Goal: Task Accomplishment & Management: Use online tool/utility

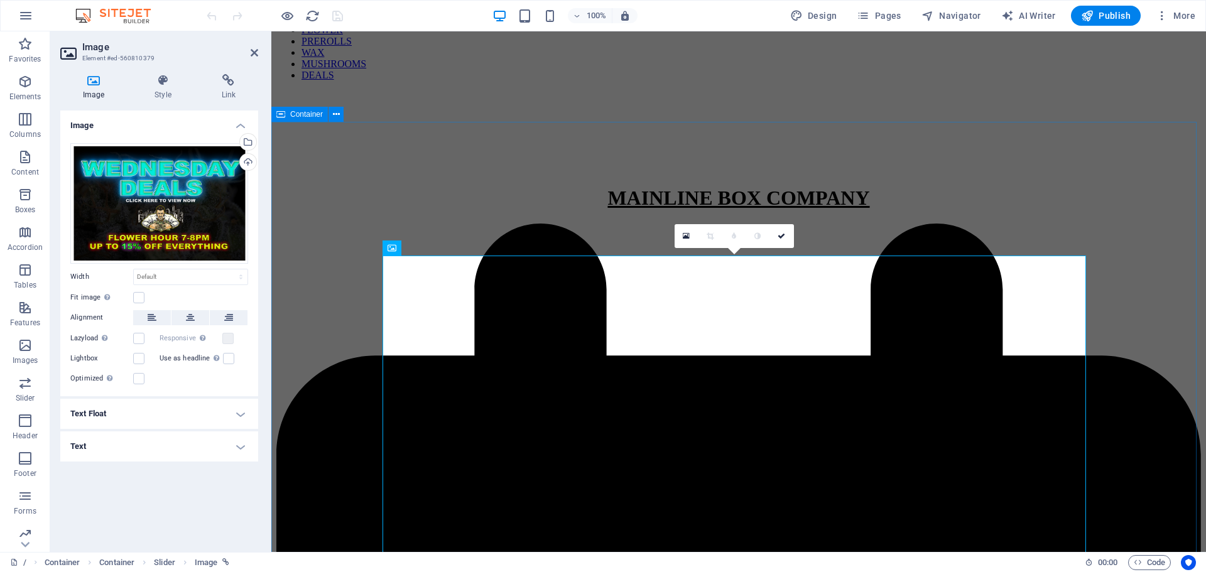
scroll to position [154, 0]
click at [211, 203] on div "Drag files here, click to choose files or select files from Files or our free s…" at bounding box center [159, 203] width 178 height 121
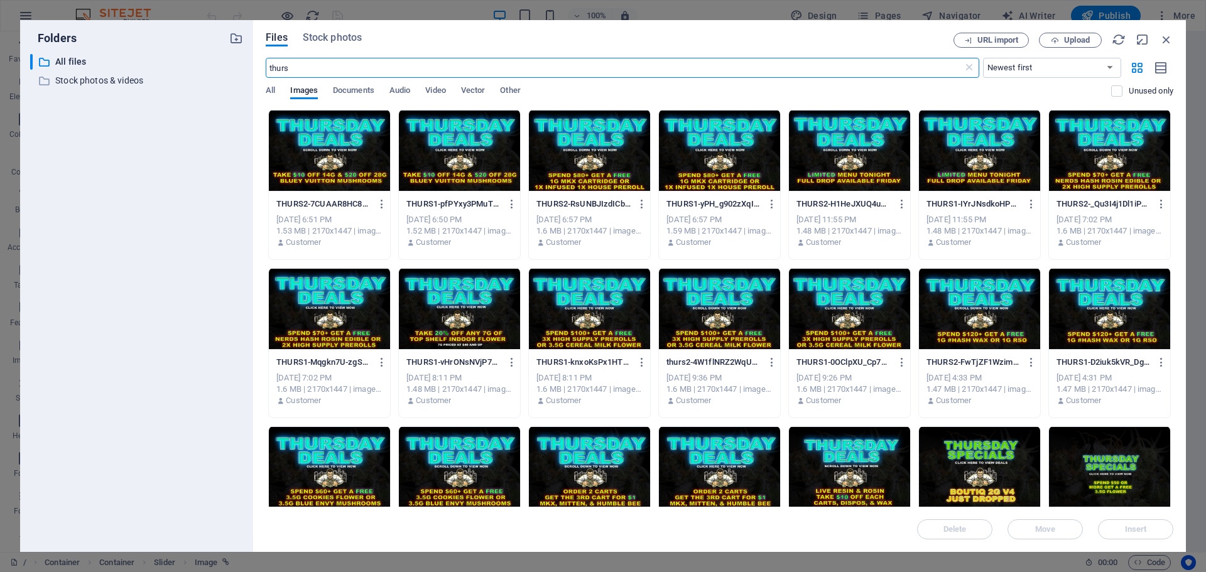
type input "thurs"
click at [466, 163] on div at bounding box center [459, 151] width 121 height 82
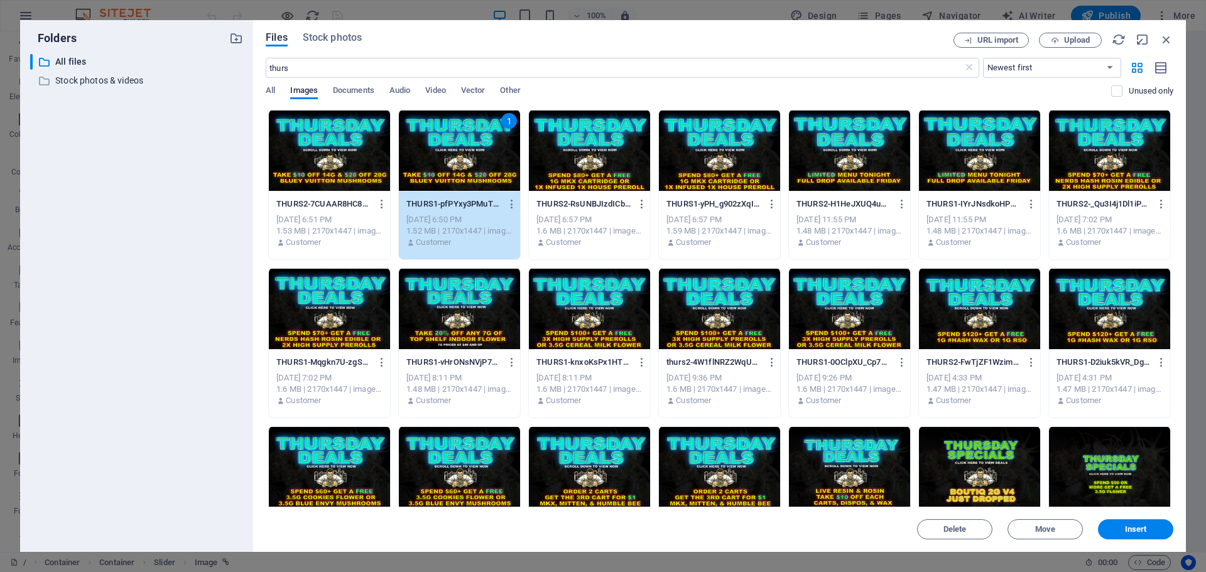
click at [466, 163] on div "1" at bounding box center [459, 151] width 121 height 82
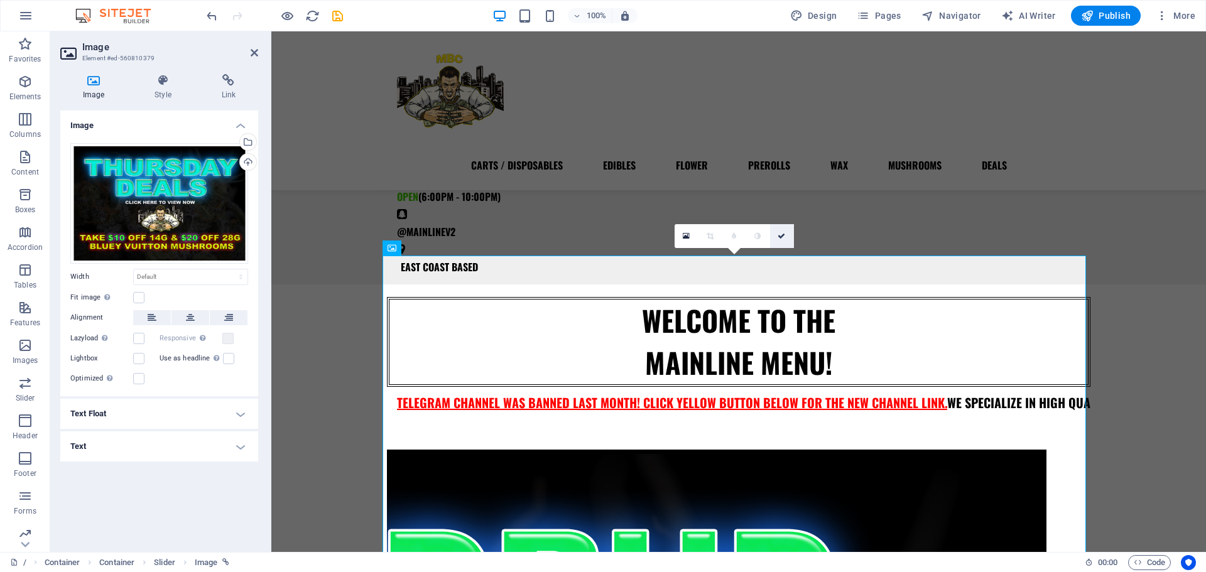
click at [784, 235] on icon at bounding box center [781, 236] width 8 height 8
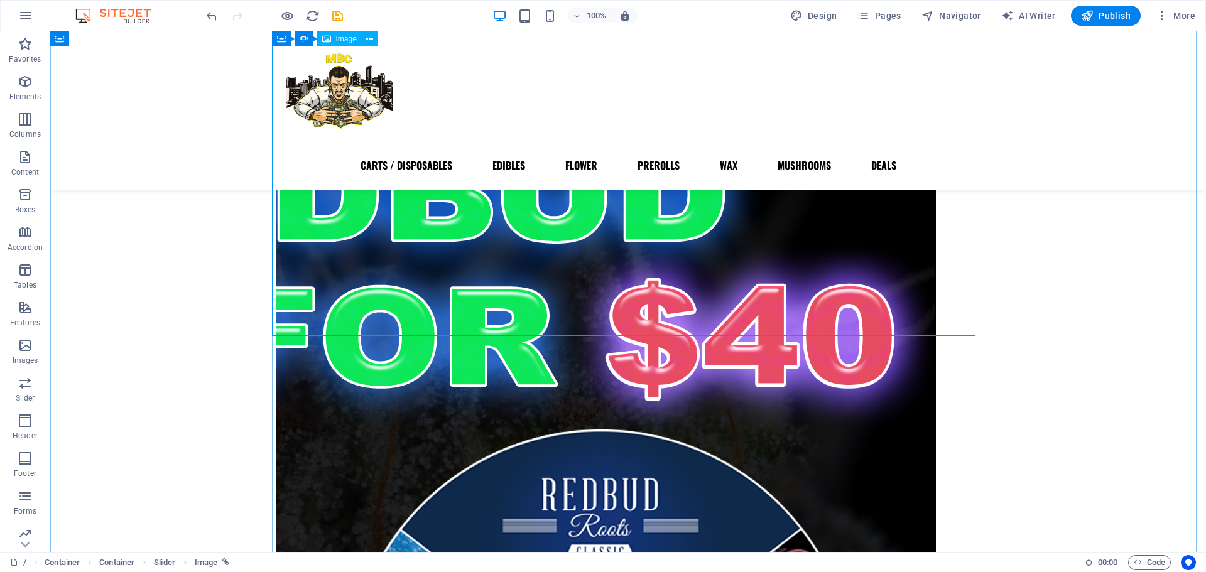
scroll to position [542, 0]
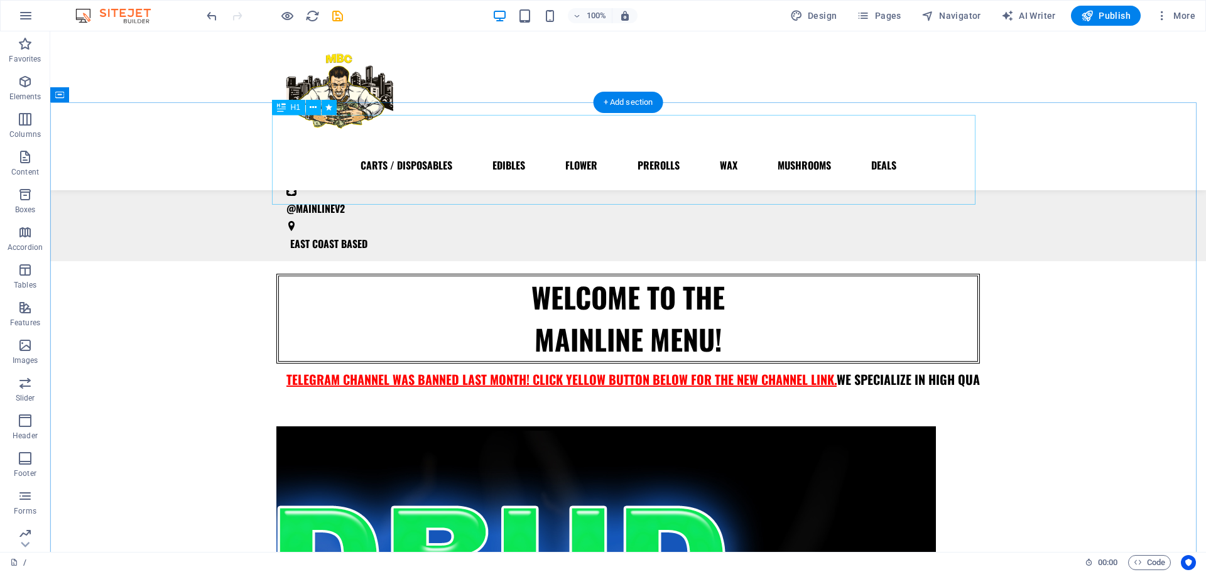
scroll to position [178, 0]
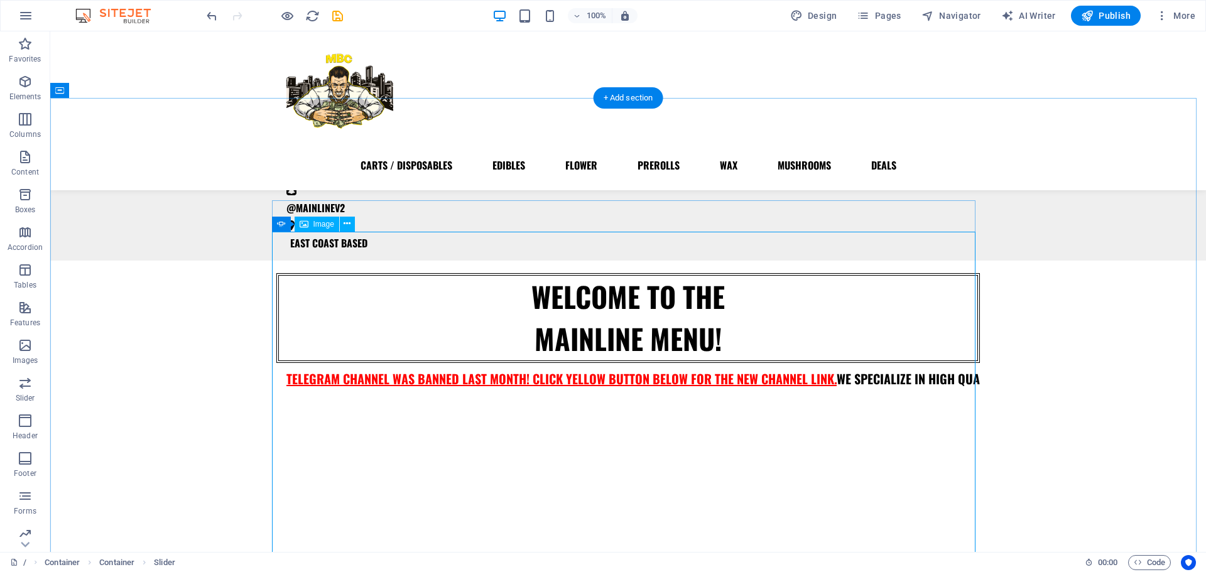
click at [276, 416] on button "button" at bounding box center [276, 416] width 0 height 0
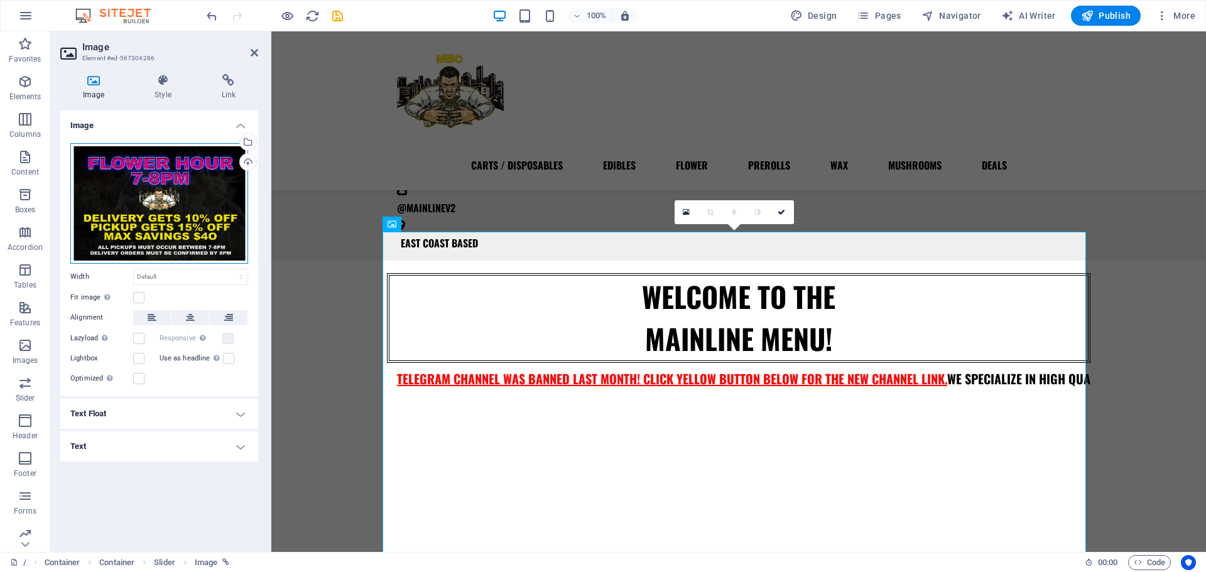
click at [213, 237] on div "Drag files here, click to choose files or select files from Files or our free s…" at bounding box center [159, 203] width 178 height 121
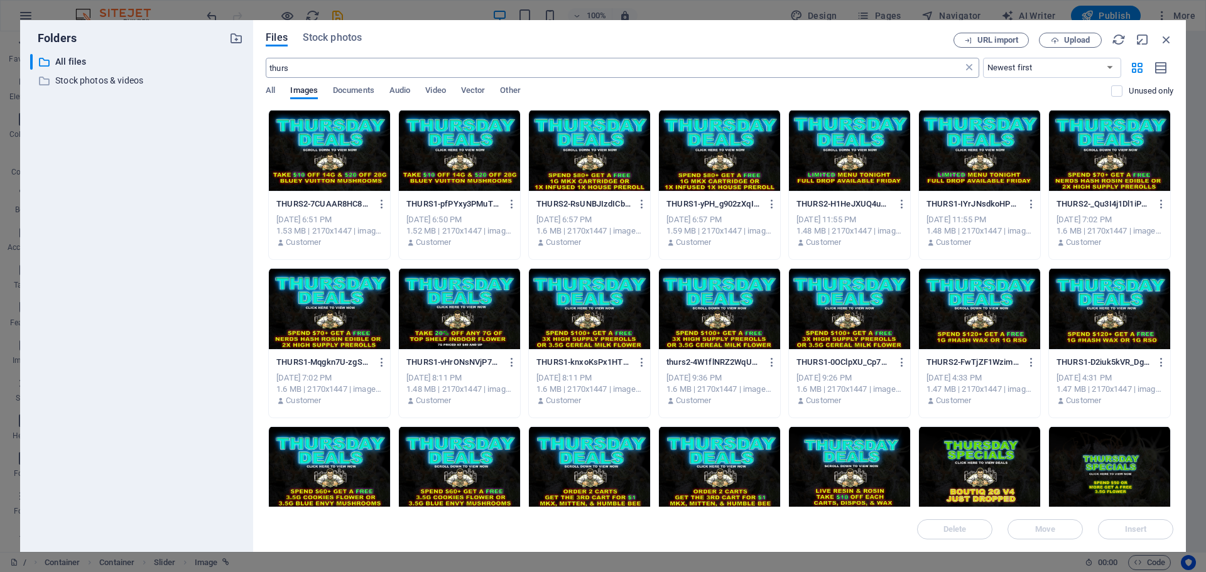
click at [969, 65] on icon at bounding box center [969, 68] width 13 height 13
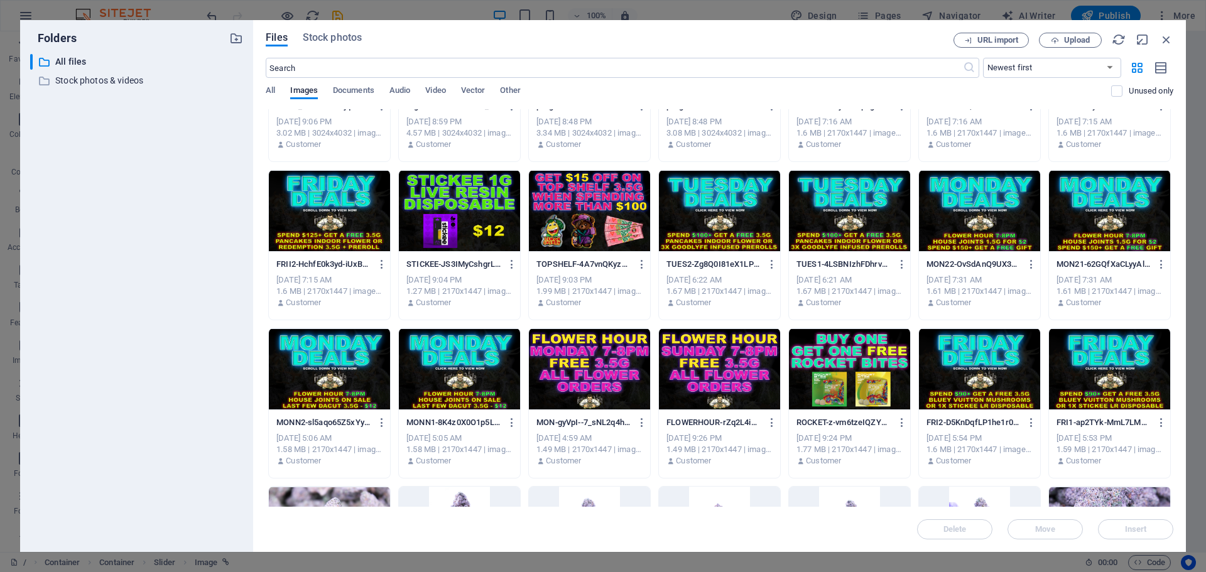
scroll to position [1694, 0]
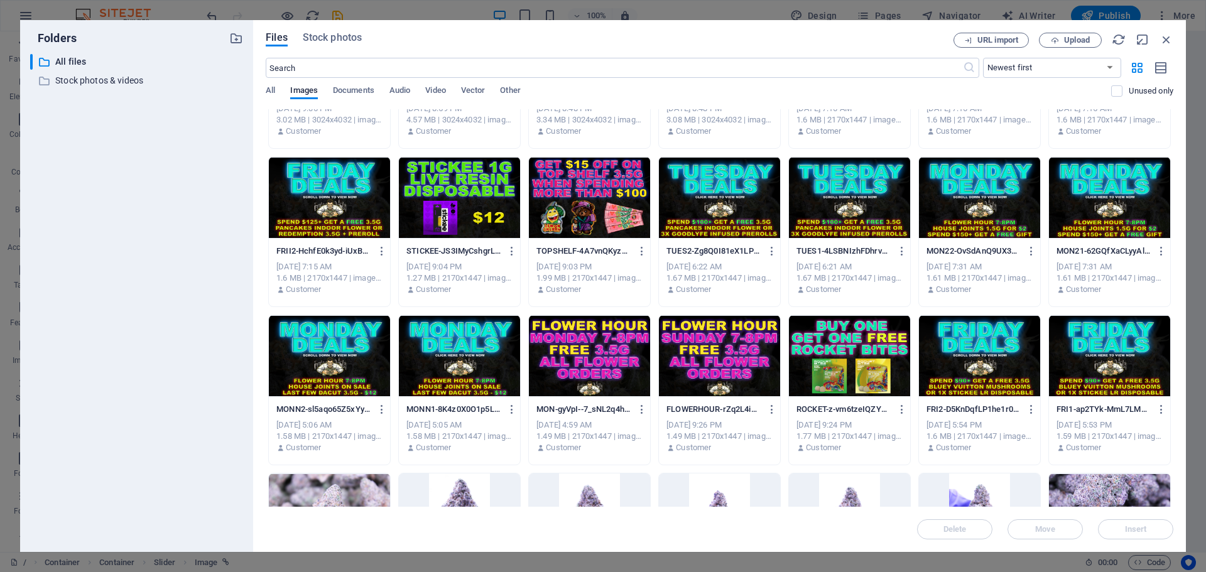
click at [610, 170] on div at bounding box center [589, 198] width 121 height 82
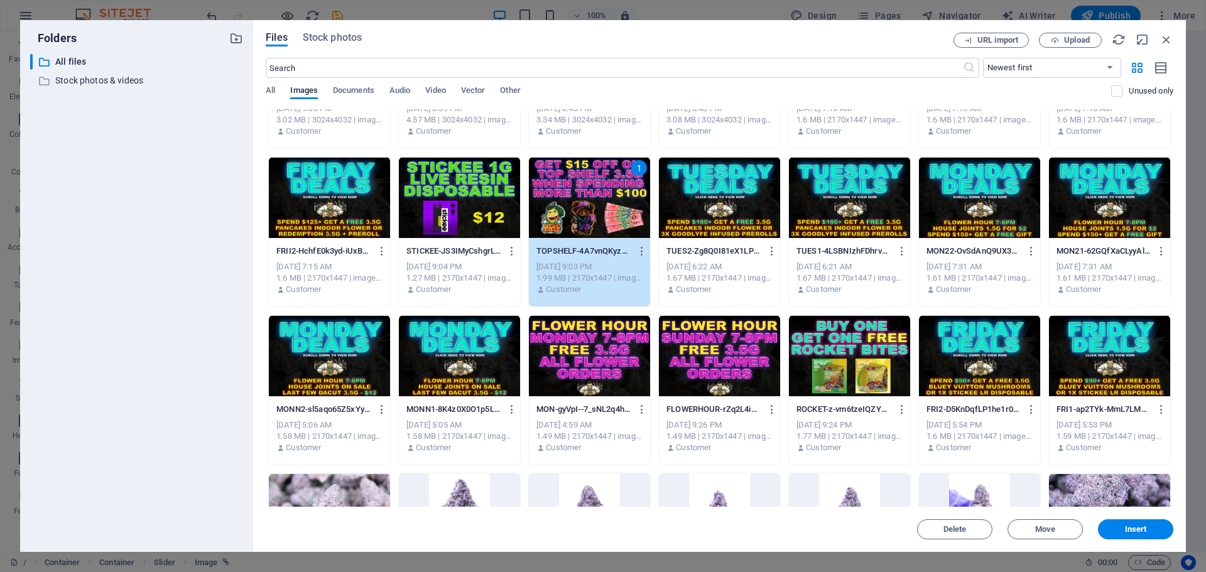
click at [610, 170] on div "1" at bounding box center [589, 198] width 121 height 82
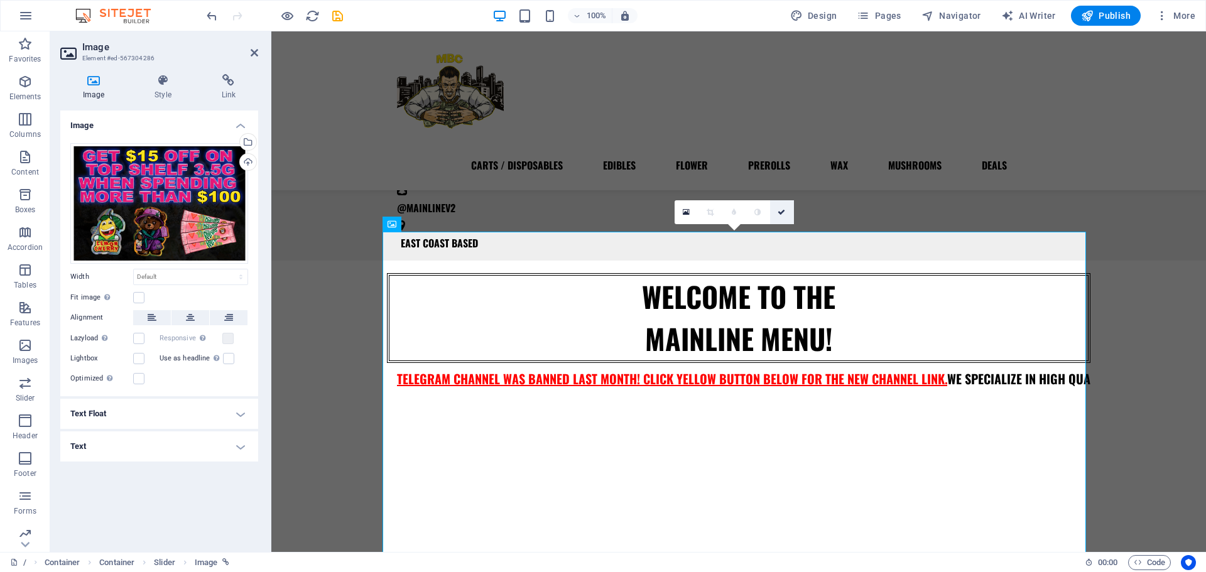
click at [786, 211] on link at bounding box center [782, 212] width 24 height 24
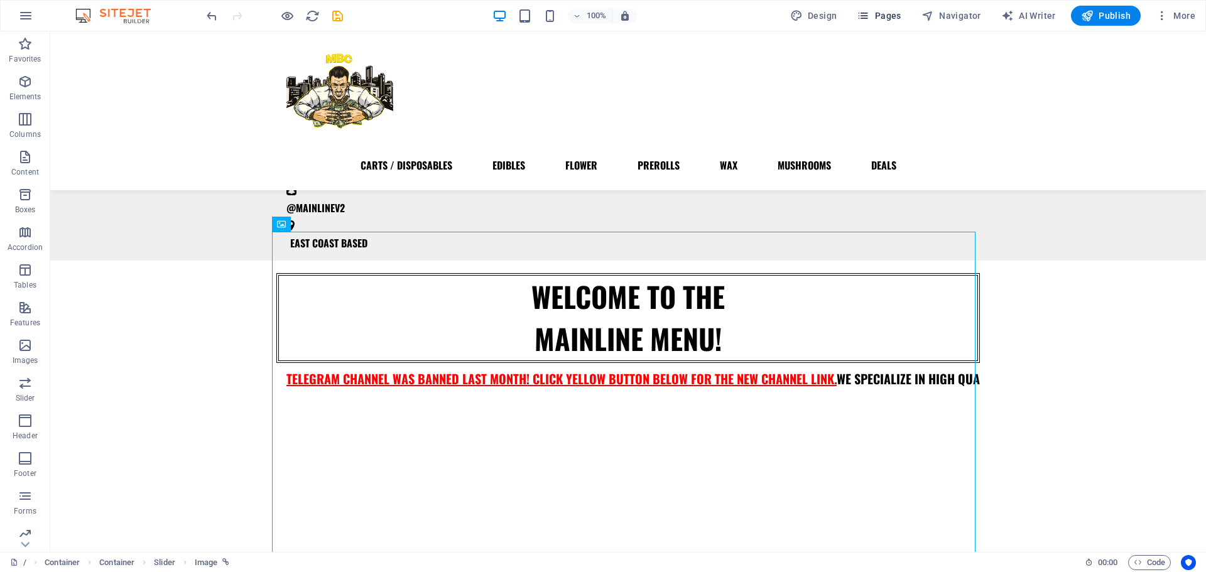
click at [884, 11] on span "Pages" at bounding box center [879, 15] width 44 height 13
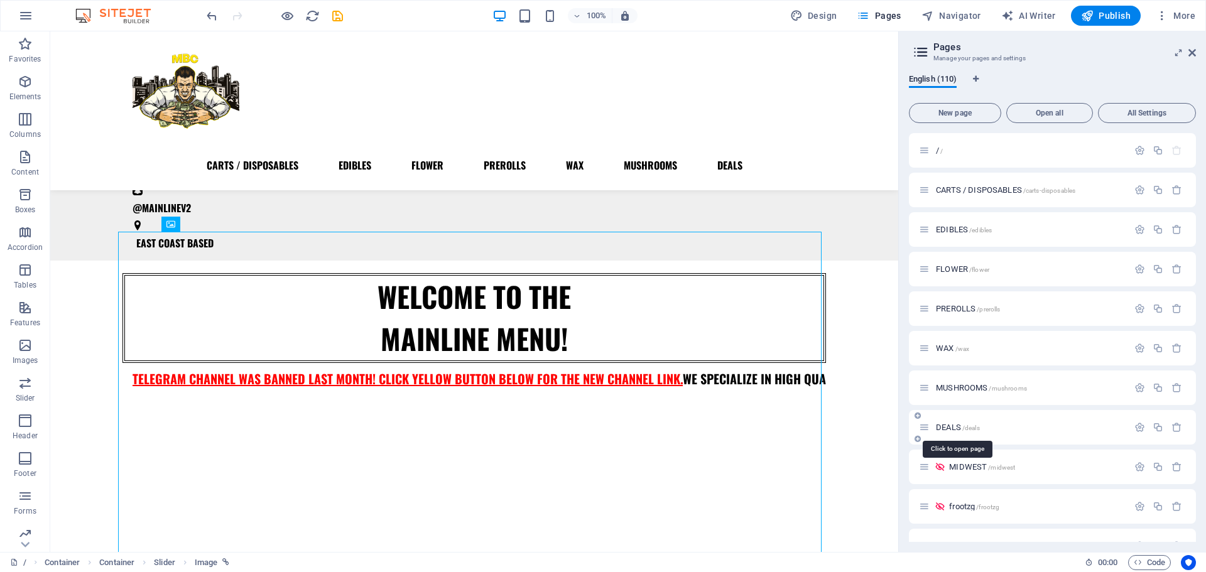
click at [948, 425] on span "DEALS /deals" at bounding box center [958, 427] width 44 height 9
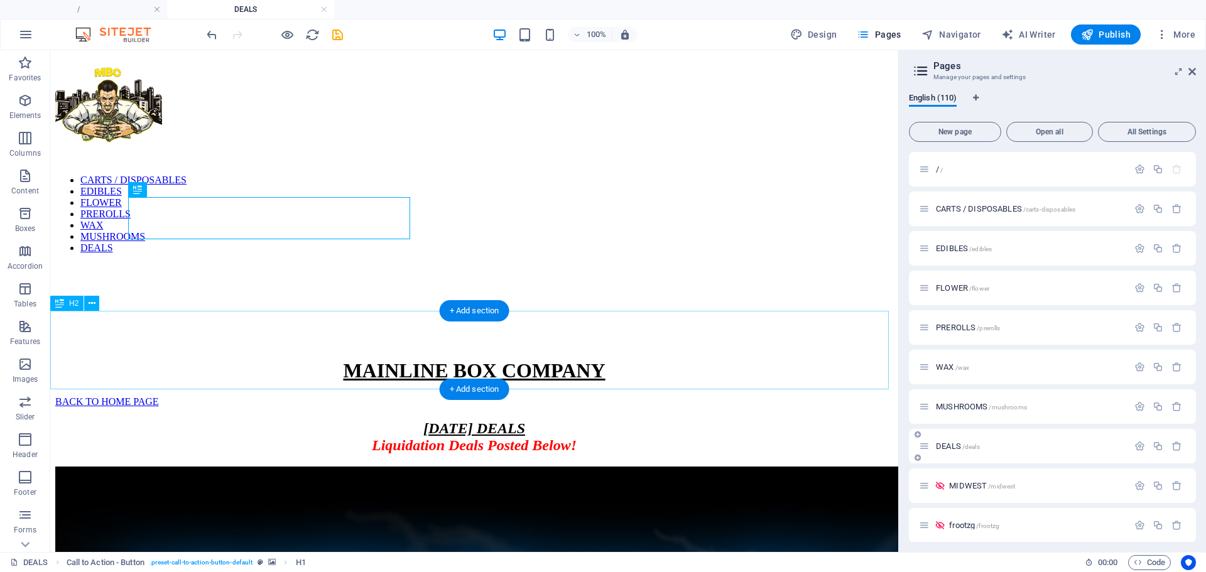
scroll to position [16, 0]
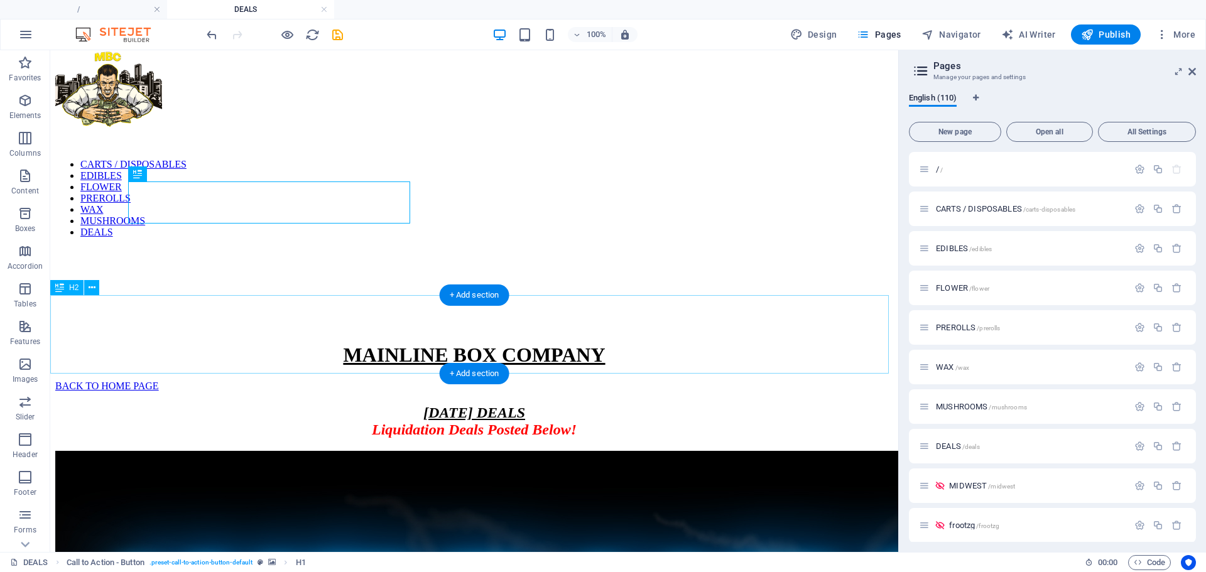
click at [580, 404] on div "[DATE] DEALS Liquidation Deals Posted Below!" at bounding box center [474, 421] width 838 height 34
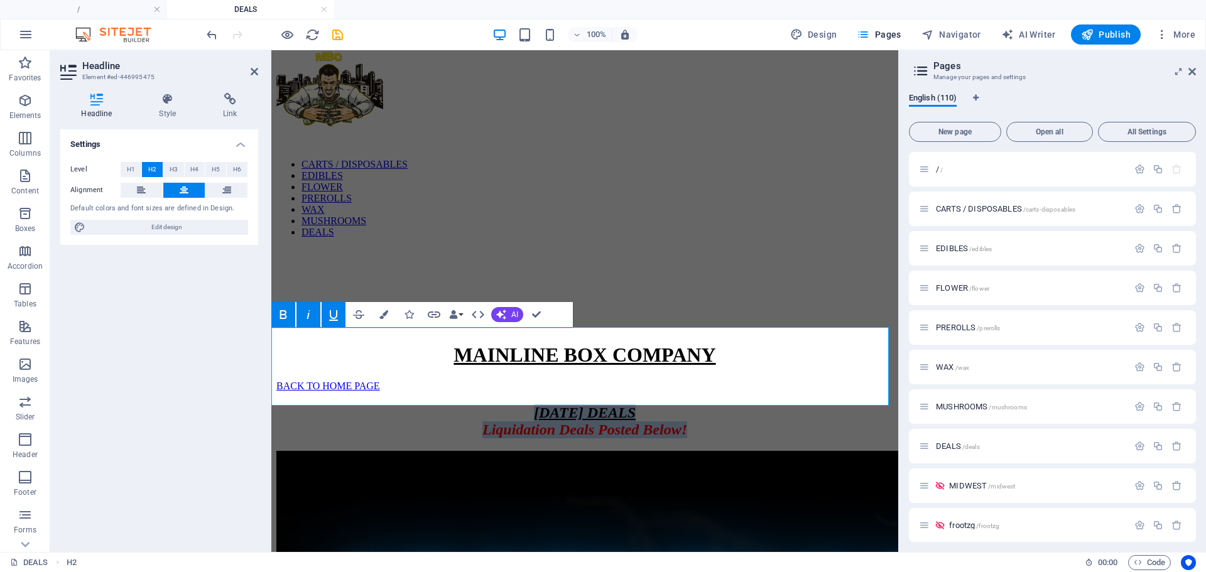
click at [634, 404] on span "[DATE] DEALS" at bounding box center [585, 412] width 102 height 16
drag, startPoint x: 526, startPoint y: 343, endPoint x: 430, endPoint y: 337, distance: 96.2
click at [430, 404] on h2 "[DATE] DEALS Liquidation Deals Posted Below!" at bounding box center [584, 421] width 617 height 34
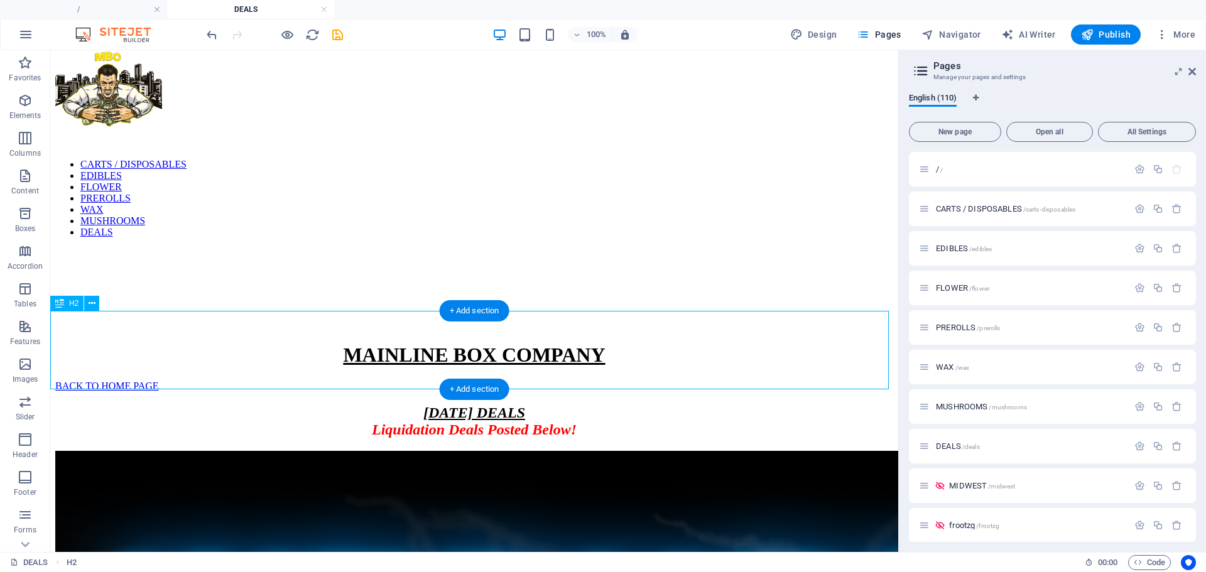
scroll to position [0, 0]
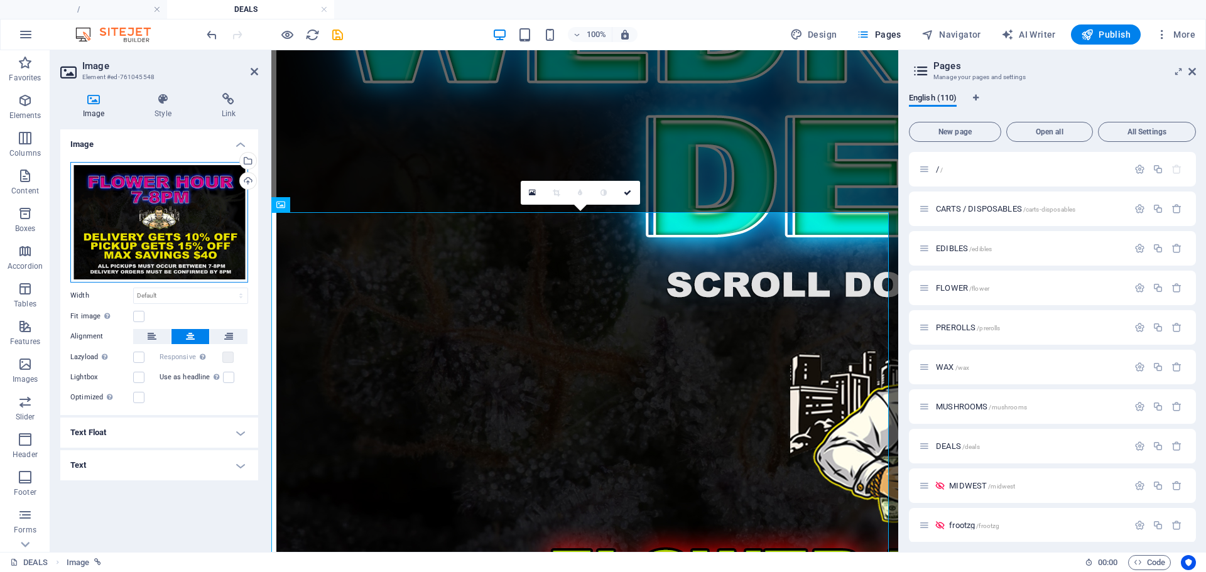
click at [212, 224] on div "Drag files here, click to choose files or select files from Files or our free s…" at bounding box center [159, 222] width 178 height 121
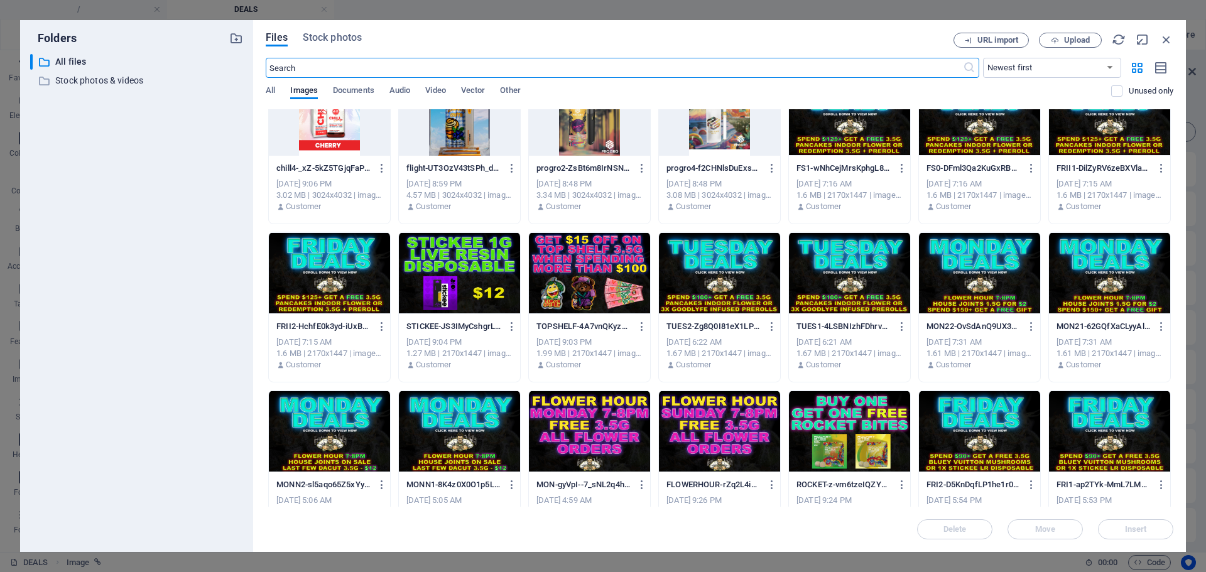
scroll to position [1619, 0]
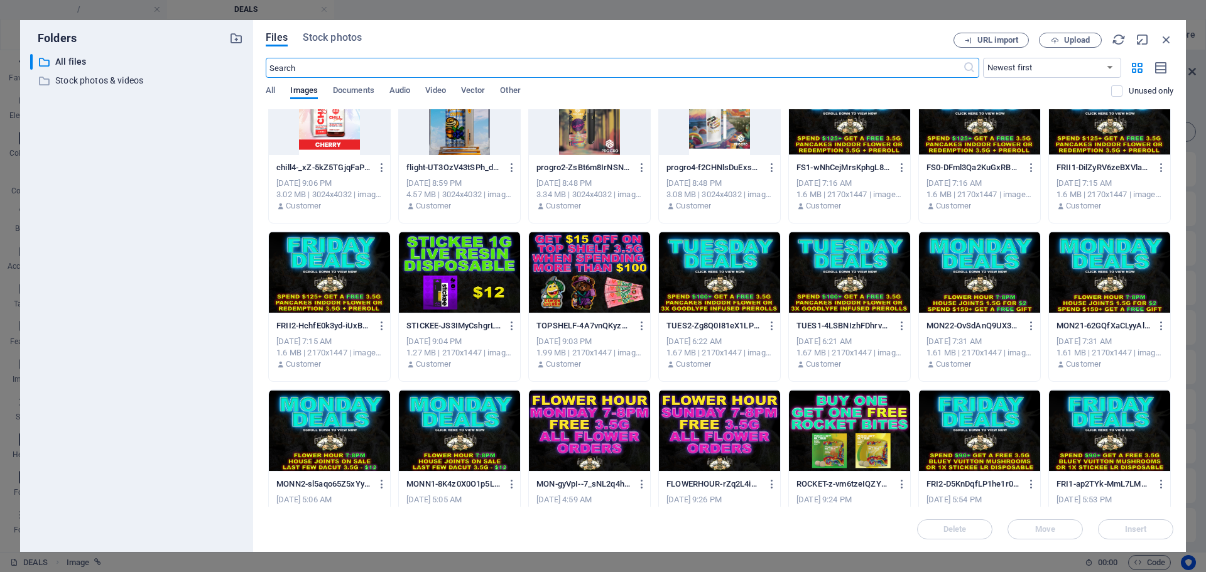
click at [583, 289] on div at bounding box center [589, 273] width 121 height 82
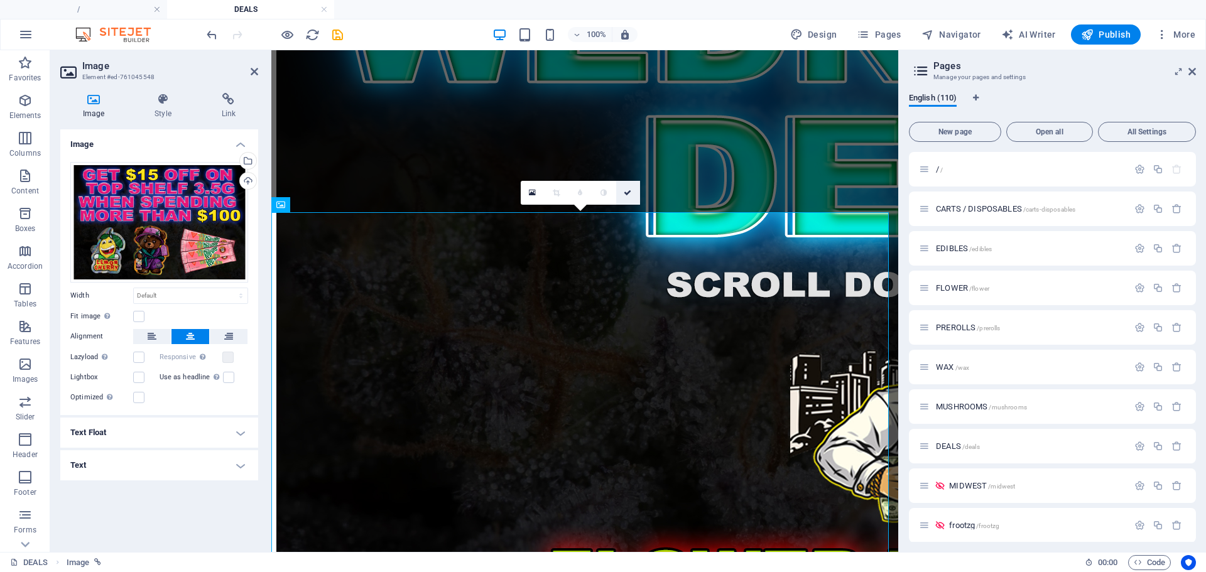
click at [632, 187] on link at bounding box center [628, 193] width 24 height 24
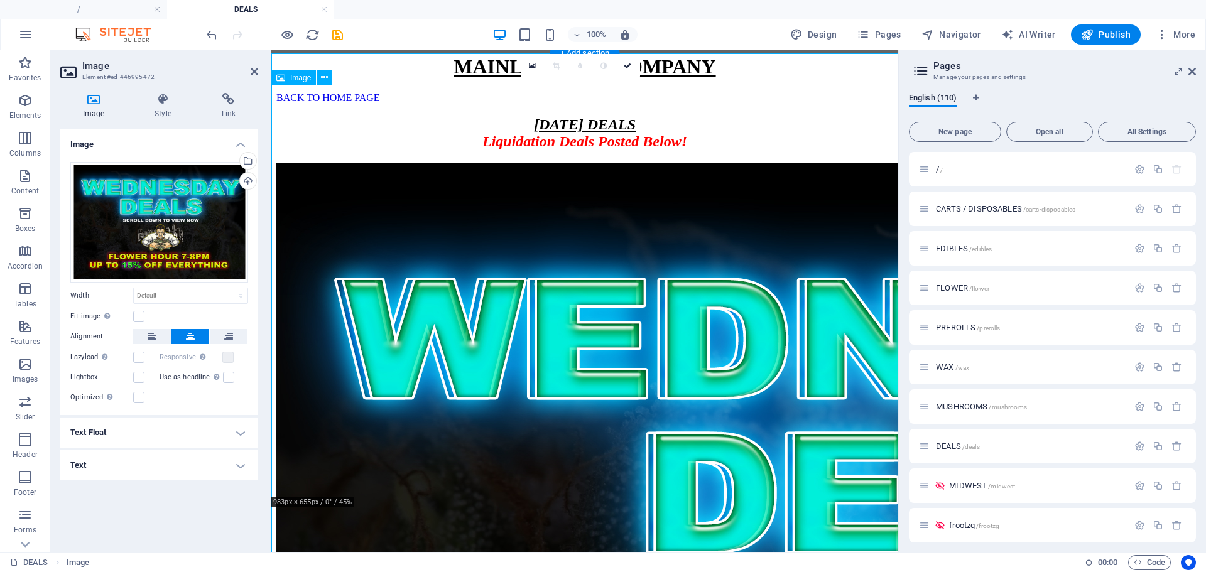
scroll to position [336, 0]
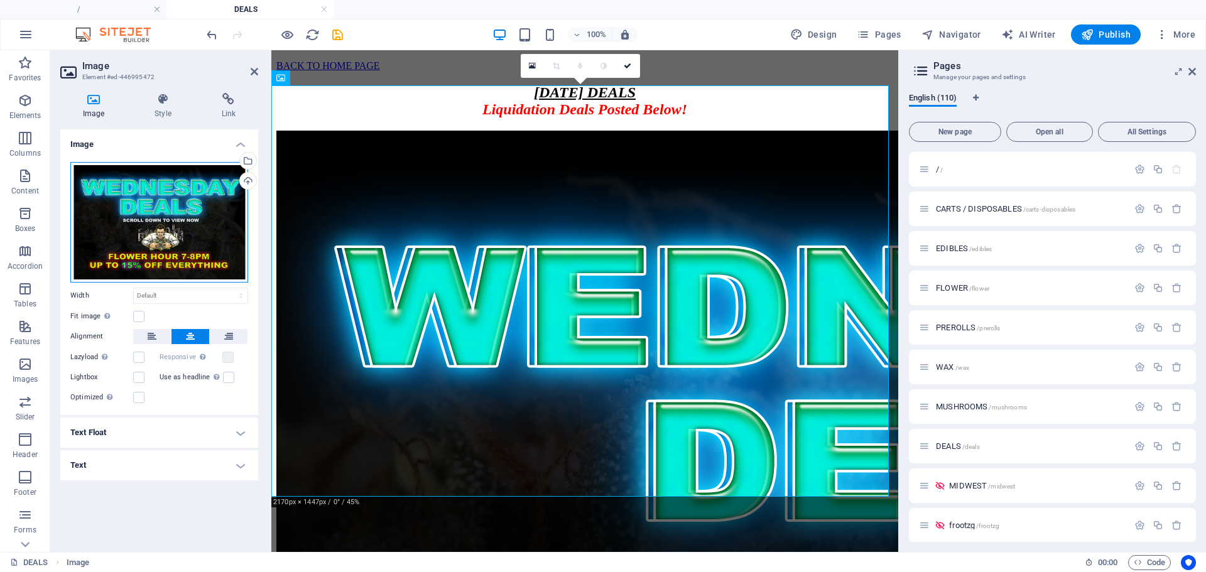
click at [170, 197] on div "Drag files here, click to choose files or select files from Files or our free s…" at bounding box center [159, 222] width 178 height 121
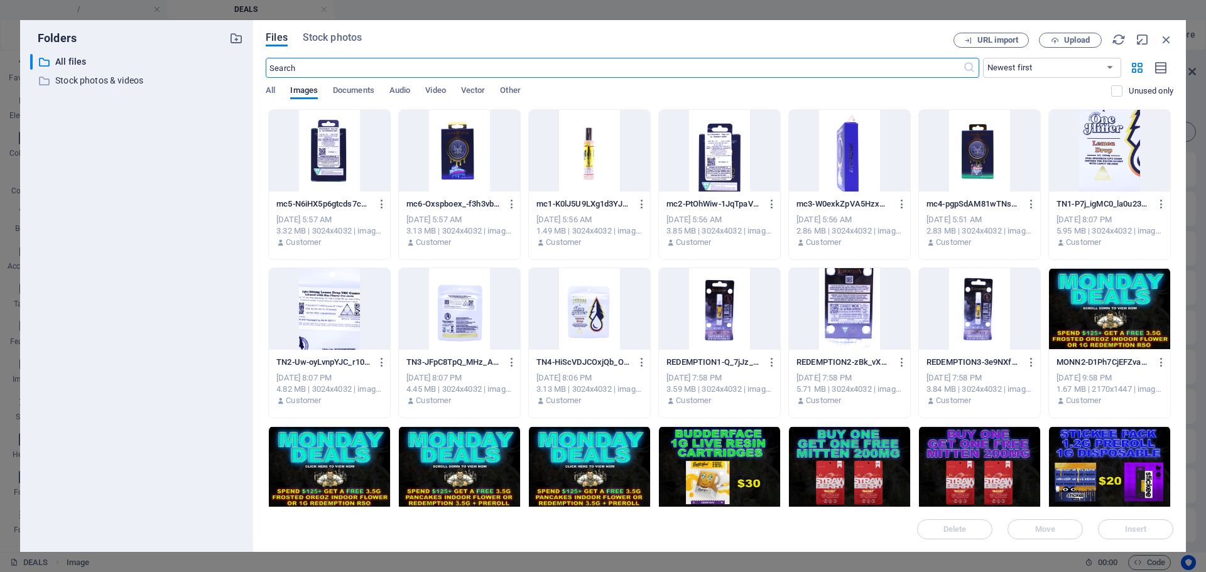
scroll to position [300, 0]
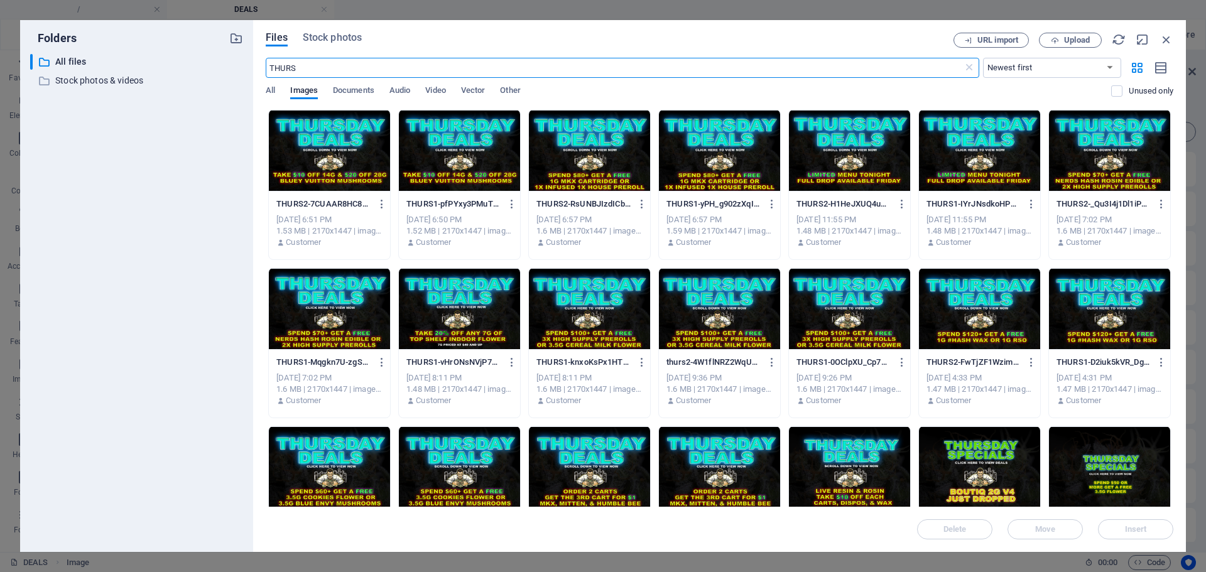
type input "THURS"
click at [333, 138] on div at bounding box center [329, 151] width 121 height 82
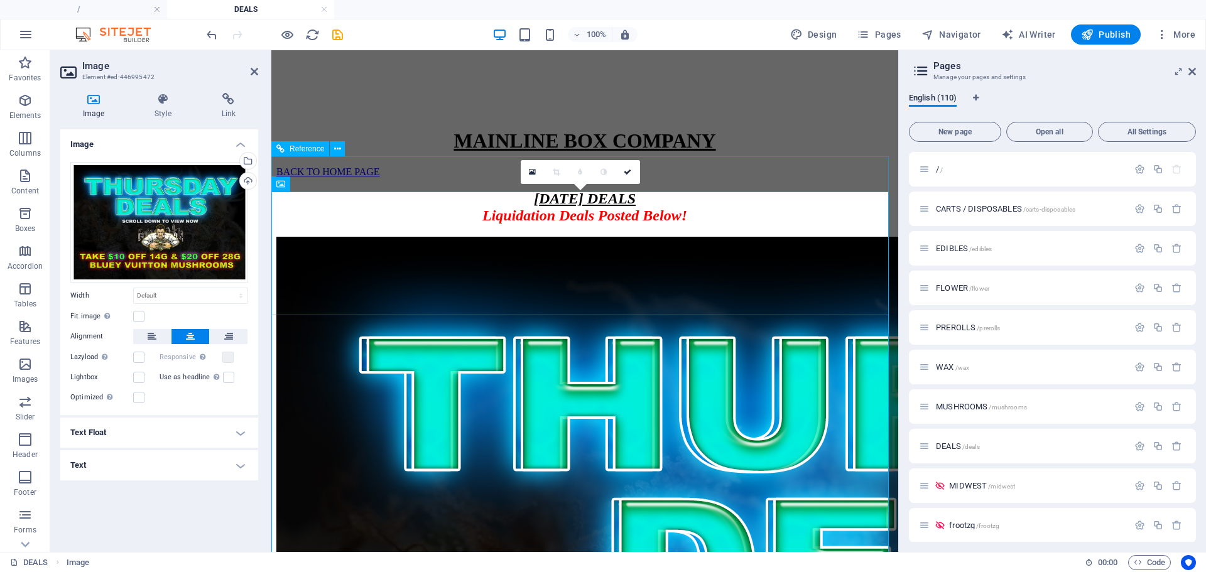
scroll to position [229, 0]
click at [630, 170] on icon at bounding box center [628, 173] width 8 height 8
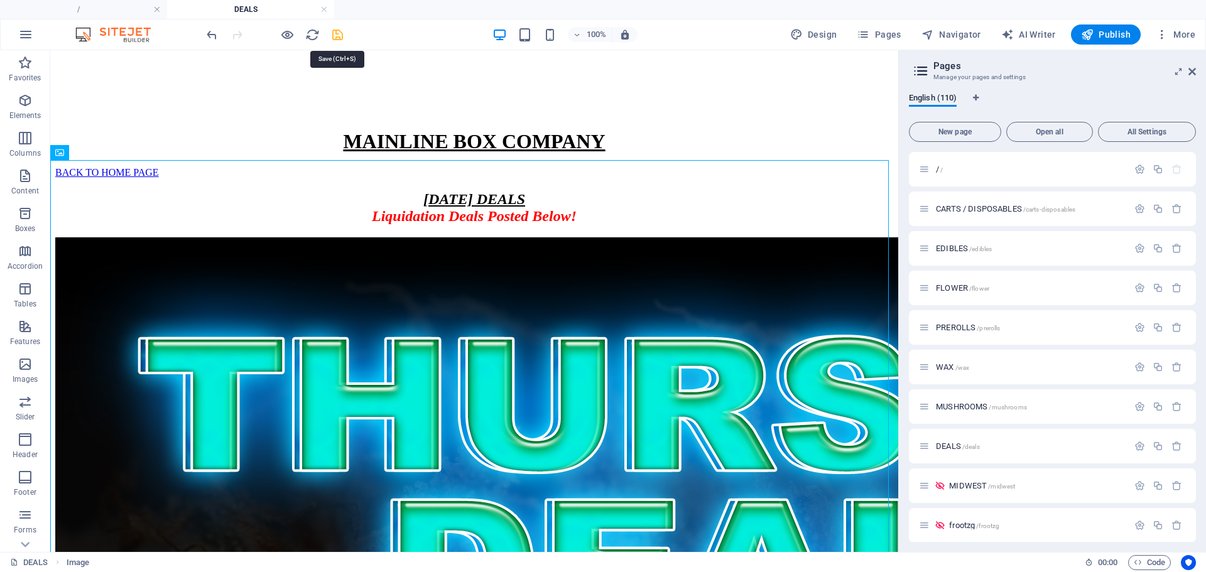
click at [338, 31] on icon "save" at bounding box center [337, 35] width 14 height 14
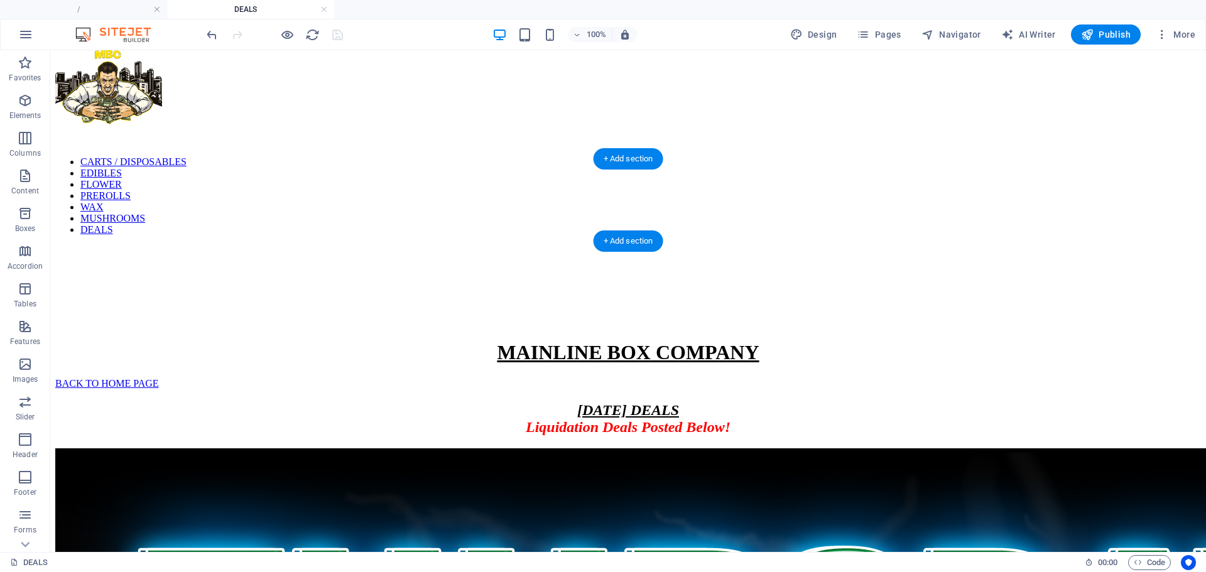
scroll to position [0, 0]
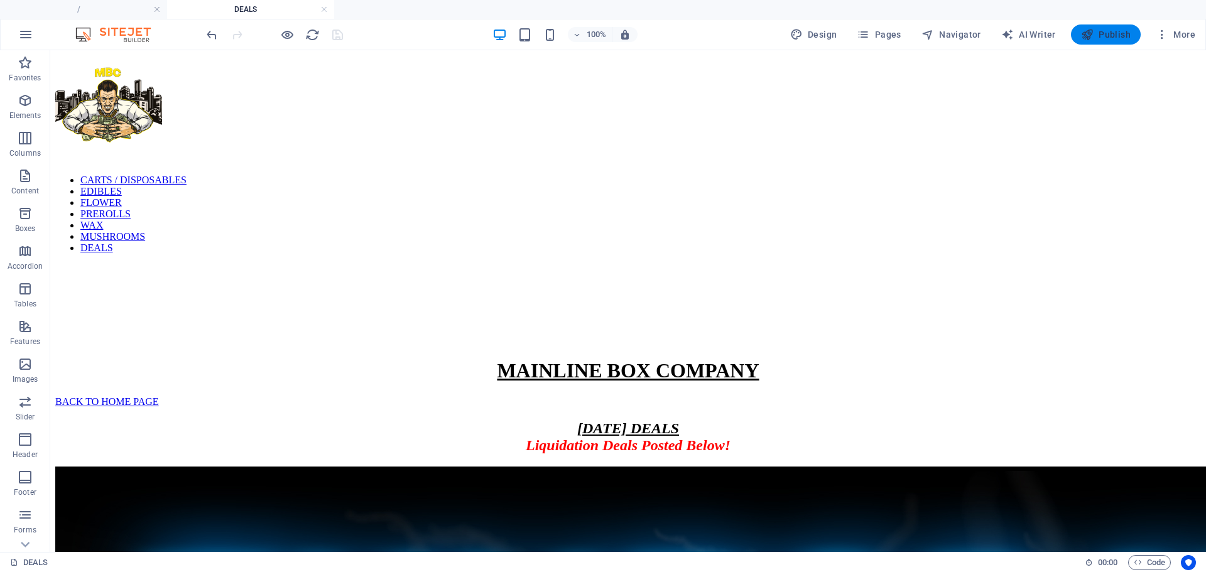
click at [1081, 35] on button "Publish" at bounding box center [1106, 34] width 70 height 20
